Goal: Check status: Check status

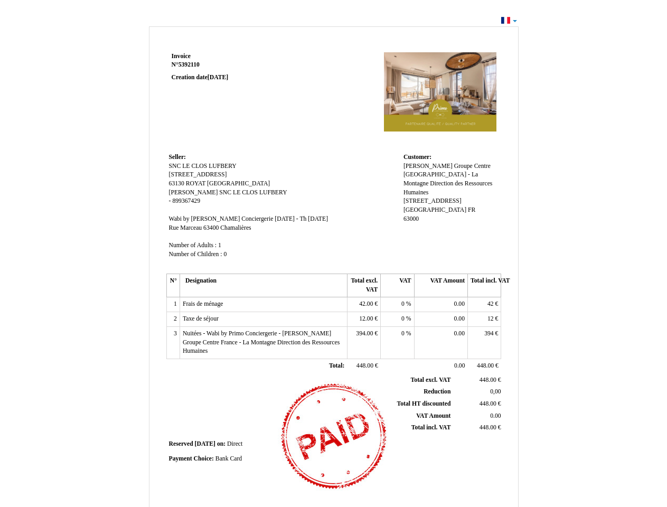
click at [181, 56] on span "Invoice" at bounding box center [181, 56] width 19 height 7
click at [191, 64] on span "5392110" at bounding box center [189, 64] width 21 height 7
click at [178, 157] on span "Seller:" at bounding box center [177, 157] width 17 height 7
click at [203, 166] on span "SNC LE CLOS LUFBERY" at bounding box center [203, 166] width 68 height 7
click at [199, 174] on span "[STREET_ADDRESS]" at bounding box center [198, 174] width 58 height 7
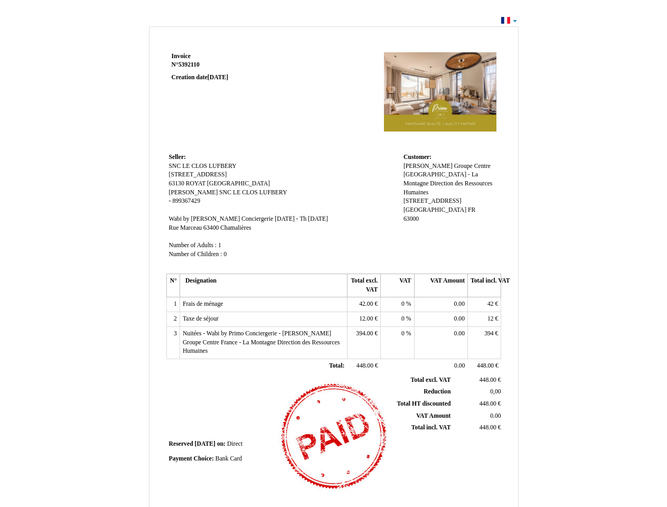
click at [178, 183] on span "63130" at bounding box center [176, 183] width 15 height 7
click at [197, 183] on span "ROYAT" at bounding box center [196, 183] width 20 height 7
click at [216, 183] on span "[GEOGRAPHIC_DATA]" at bounding box center [238, 183] width 63 height 7
click at [179, 192] on span "[PERSON_NAME]" at bounding box center [193, 192] width 49 height 7
click at [223, 192] on span "SNC LE CLOS LUFBERY" at bounding box center [253, 192] width 68 height 7
